Goal: Information Seeking & Learning: Learn about a topic

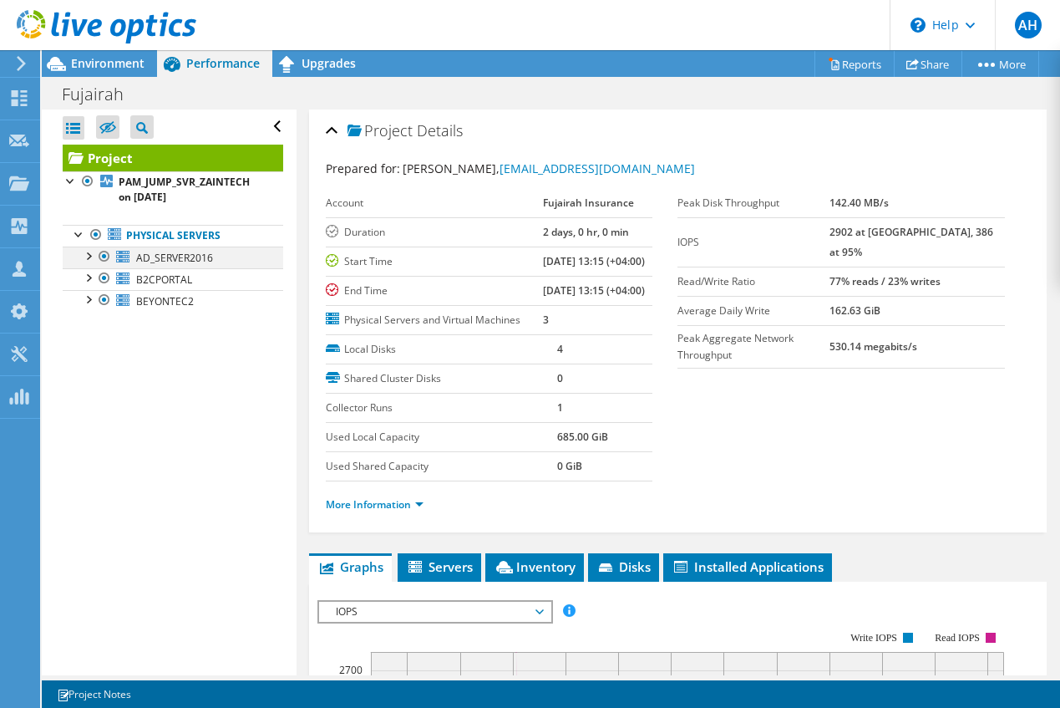
click at [86, 257] on div at bounding box center [87, 254] width 17 height 17
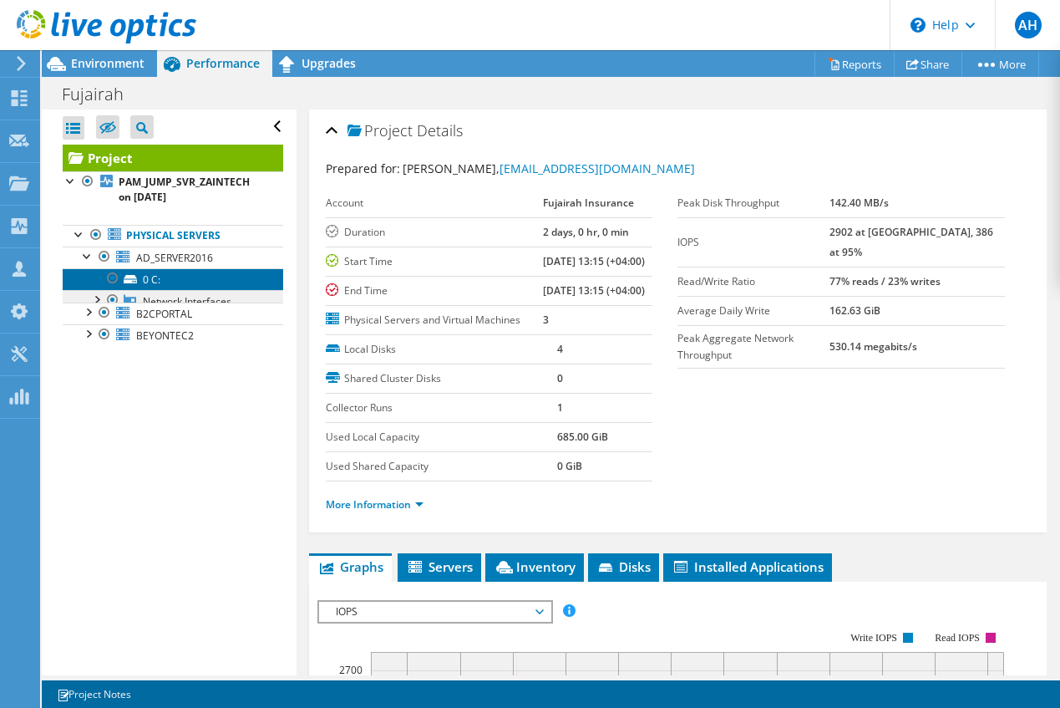
click at [84, 289] on ul "0 C: Network Interfaces Broadcom NetXtreme Gigabit Ethernet #2" at bounding box center [173, 285] width 221 height 34
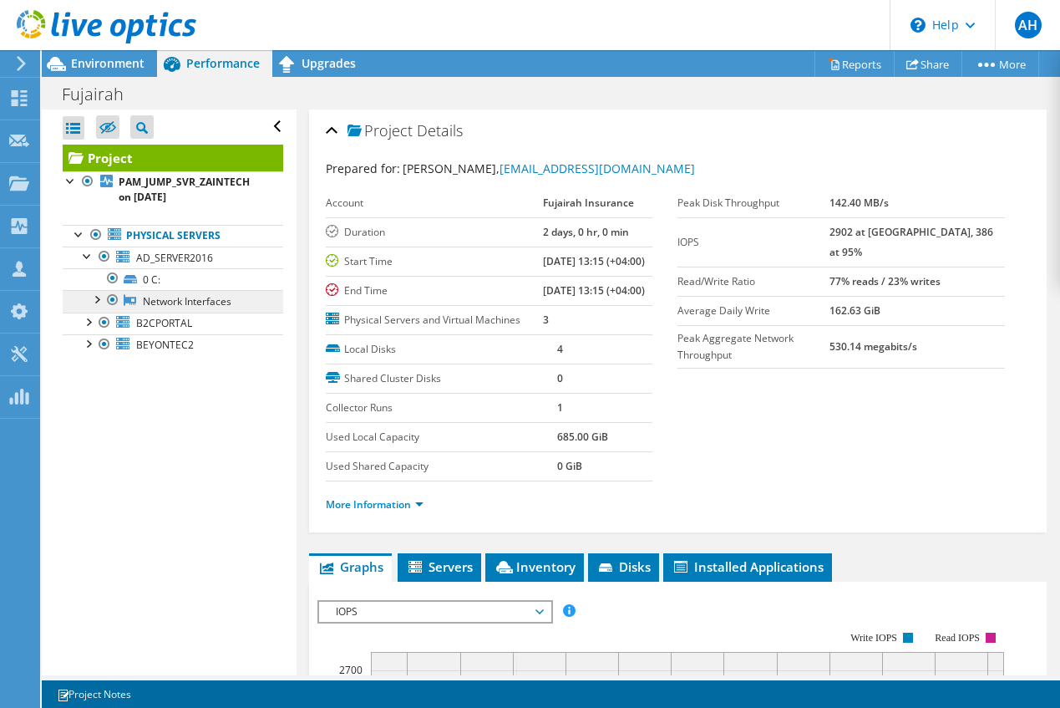
click at [89, 309] on link "Network Interfaces" at bounding box center [173, 301] width 221 height 22
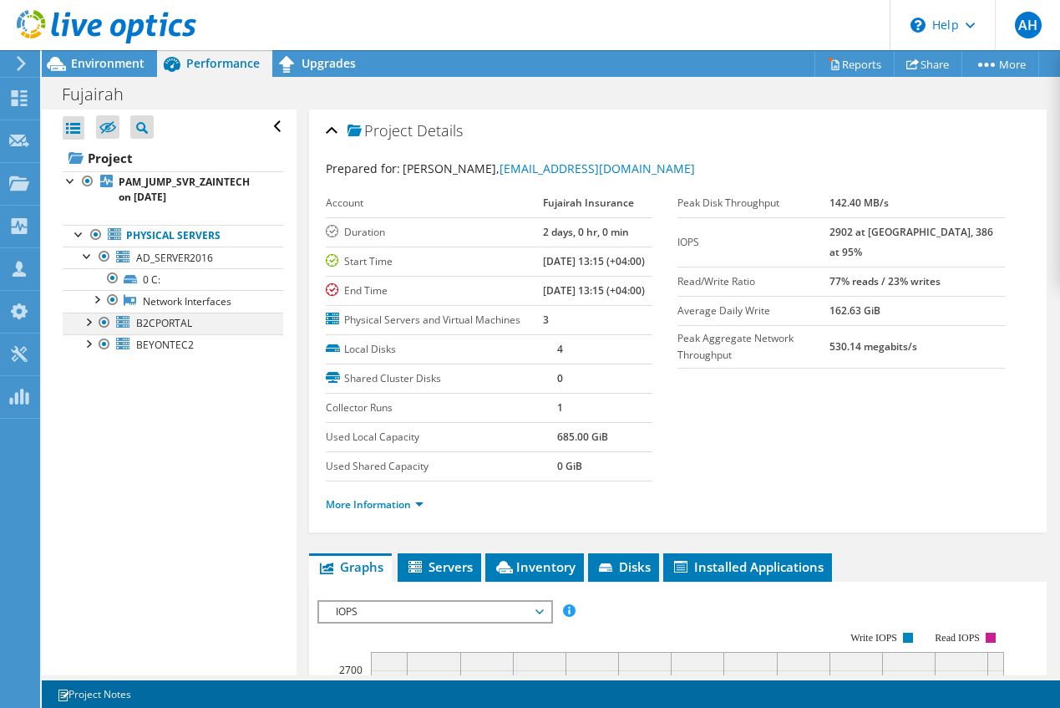
click at [91, 322] on div at bounding box center [87, 320] width 17 height 17
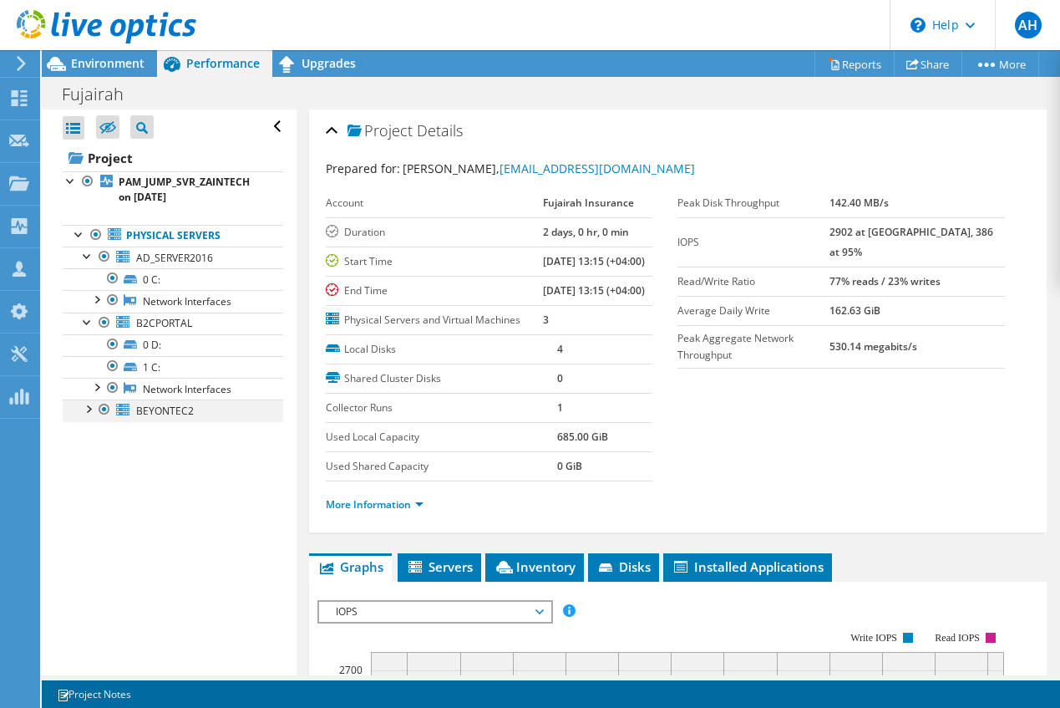
click at [84, 414] on div at bounding box center [87, 407] width 17 height 17
